Goal: Check status: Check status

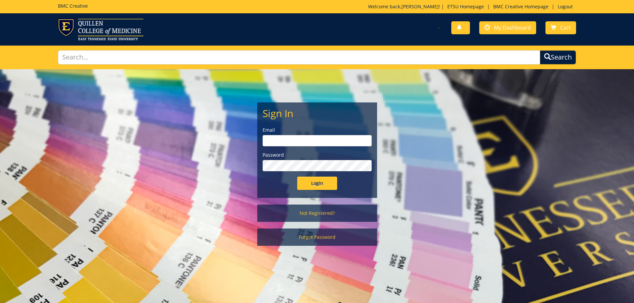
type input "[PERSON_NAME][EMAIL_ADDRESS][DOMAIN_NAME]"
click at [311, 188] on input "Login" at bounding box center [317, 183] width 40 height 13
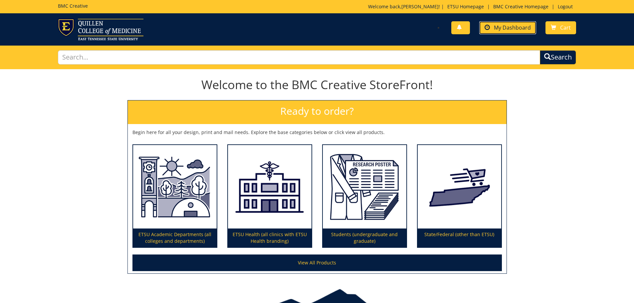
click at [513, 22] on link "My Dashboard" at bounding box center [507, 27] width 57 height 13
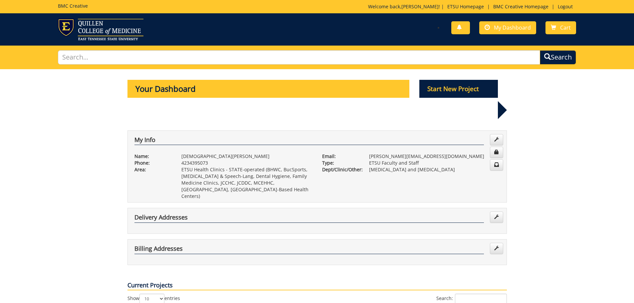
scroll to position [166, 0]
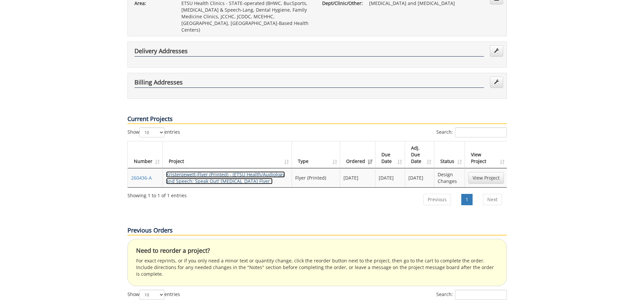
click at [223, 171] on link "KristenJewett-Flyer (Printed) - (ETSU Health/Audiology and Speech: Speak Out! […" at bounding box center [225, 177] width 119 height 13
